Goal: Complete application form: Complete application form

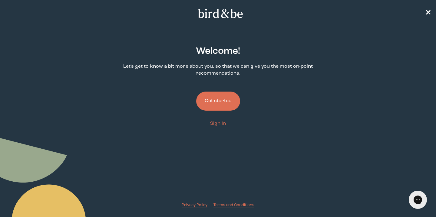
click at [226, 104] on button "Get started" at bounding box center [218, 101] width 44 height 19
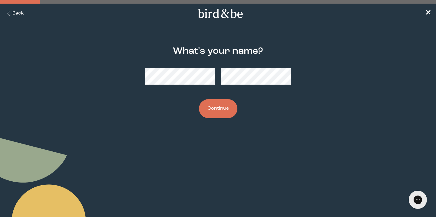
click at [219, 101] on button "Continue" at bounding box center [218, 108] width 38 height 19
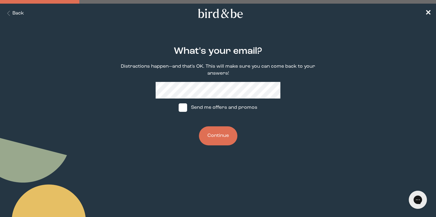
click at [222, 135] on button "Continue" at bounding box center [218, 136] width 38 height 19
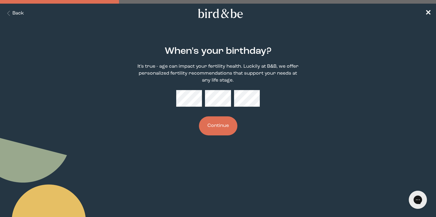
click at [225, 129] on button "Continue" at bounding box center [218, 126] width 38 height 19
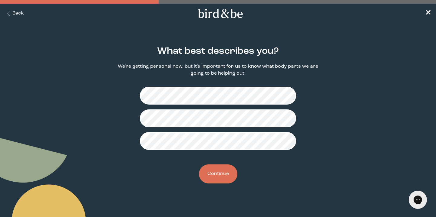
click at [223, 172] on button "Continue" at bounding box center [218, 174] width 38 height 19
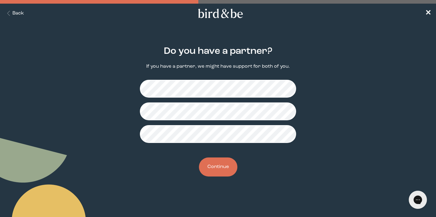
click at [220, 165] on button "Continue" at bounding box center [218, 167] width 38 height 19
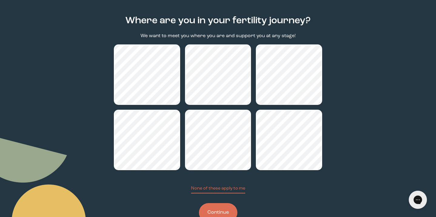
scroll to position [51, 0]
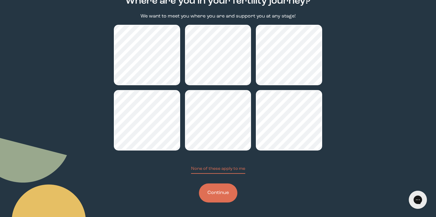
click at [228, 187] on button "Continue" at bounding box center [218, 193] width 38 height 19
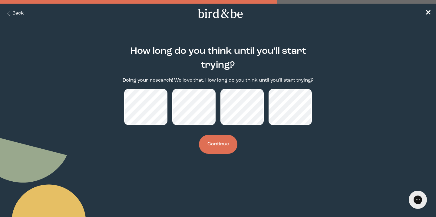
click at [228, 150] on button "Continue" at bounding box center [218, 144] width 38 height 19
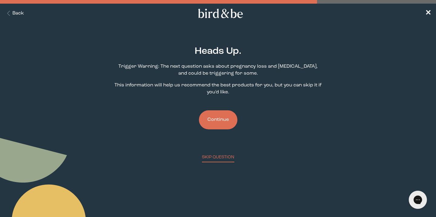
click at [219, 117] on button "Continue" at bounding box center [218, 120] width 38 height 19
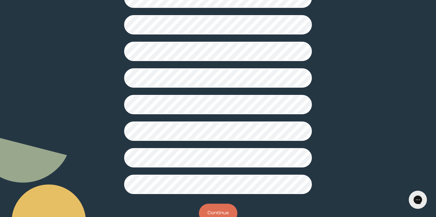
scroll to position [161, 0]
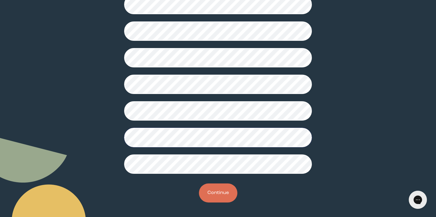
click at [216, 189] on button "Continue" at bounding box center [218, 193] width 38 height 19
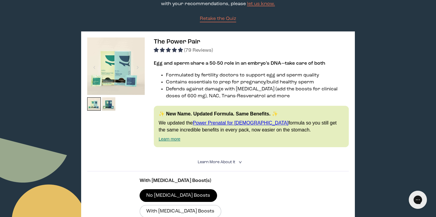
scroll to position [74, 0]
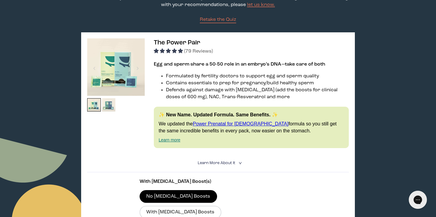
click at [110, 104] on img at bounding box center [109, 105] width 14 height 14
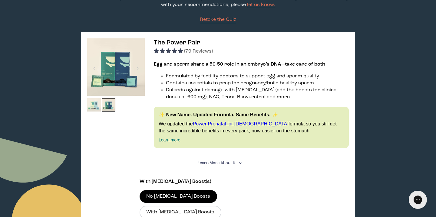
click at [97, 104] on img at bounding box center [94, 105] width 14 height 14
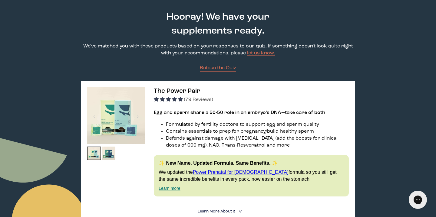
scroll to position [0, 0]
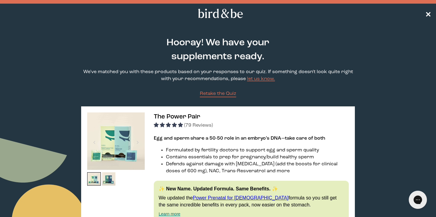
click at [427, 13] on span "✕" at bounding box center [428, 13] width 6 height 7
